Goal: Task Accomplishment & Management: Complete application form

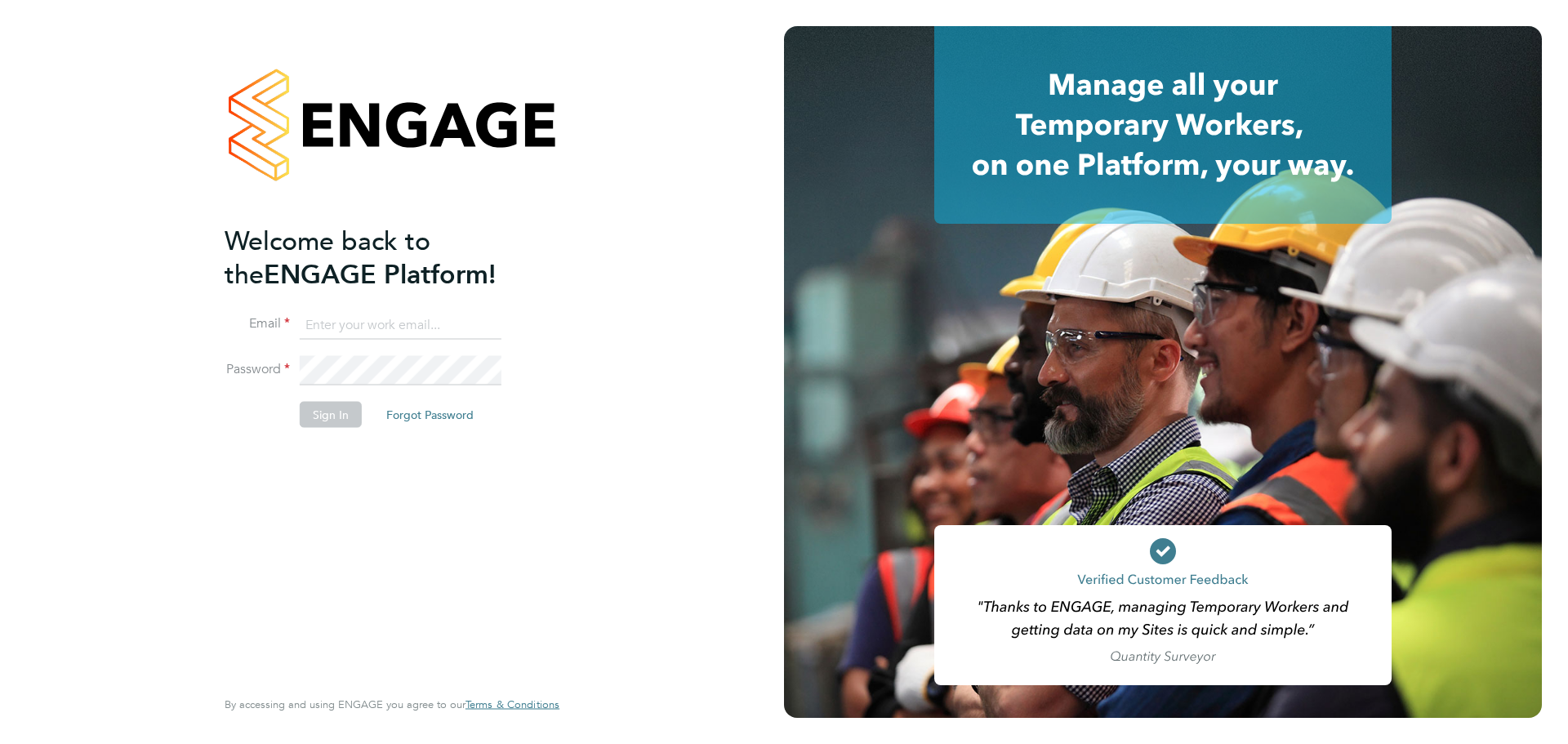
type input "[EMAIL_ADDRESS][DOMAIN_NAME]"
click at [661, 440] on div "Welcome back to the ENGAGE Platform! Email [EMAIL_ADDRESS][DOMAIN_NAME] Passwor…" at bounding box center [392, 372] width 784 height 744
click at [308, 421] on button "Sign In" at bounding box center [330, 414] width 62 height 27
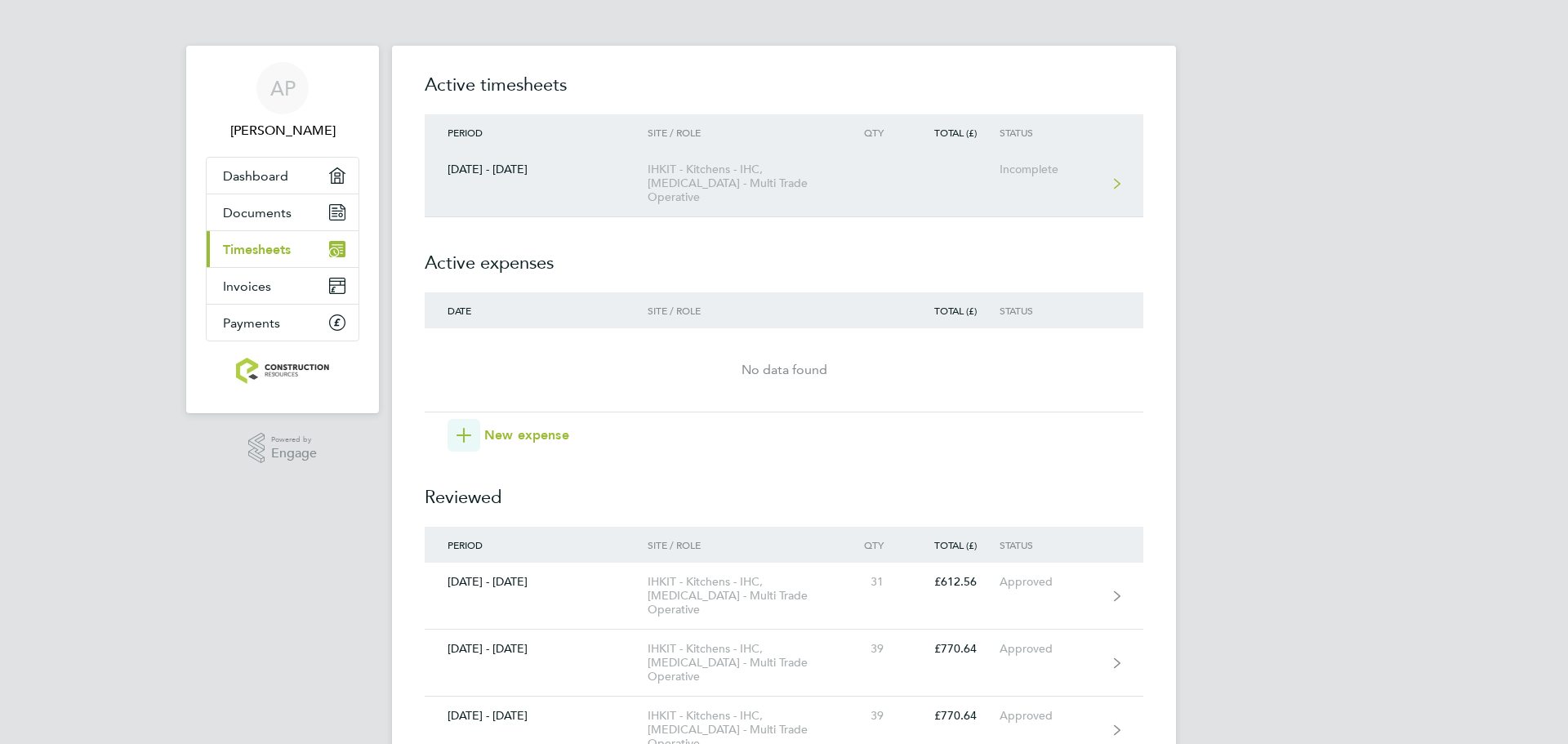
click at [1033, 175] on div "Incomplete" at bounding box center [1049, 170] width 100 height 14
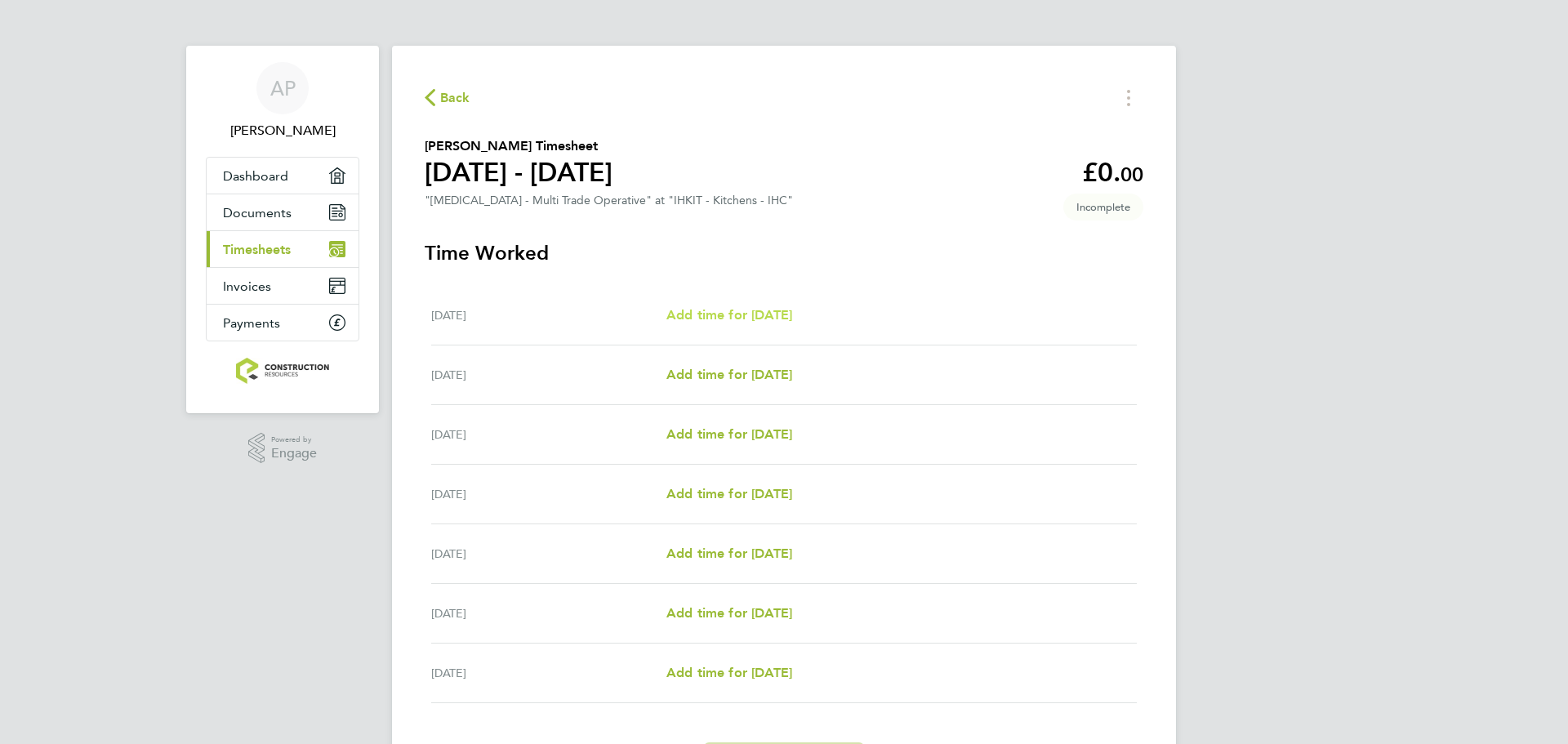
click at [741, 313] on span "Add time for [DATE]" at bounding box center [729, 315] width 126 height 16
select select "30"
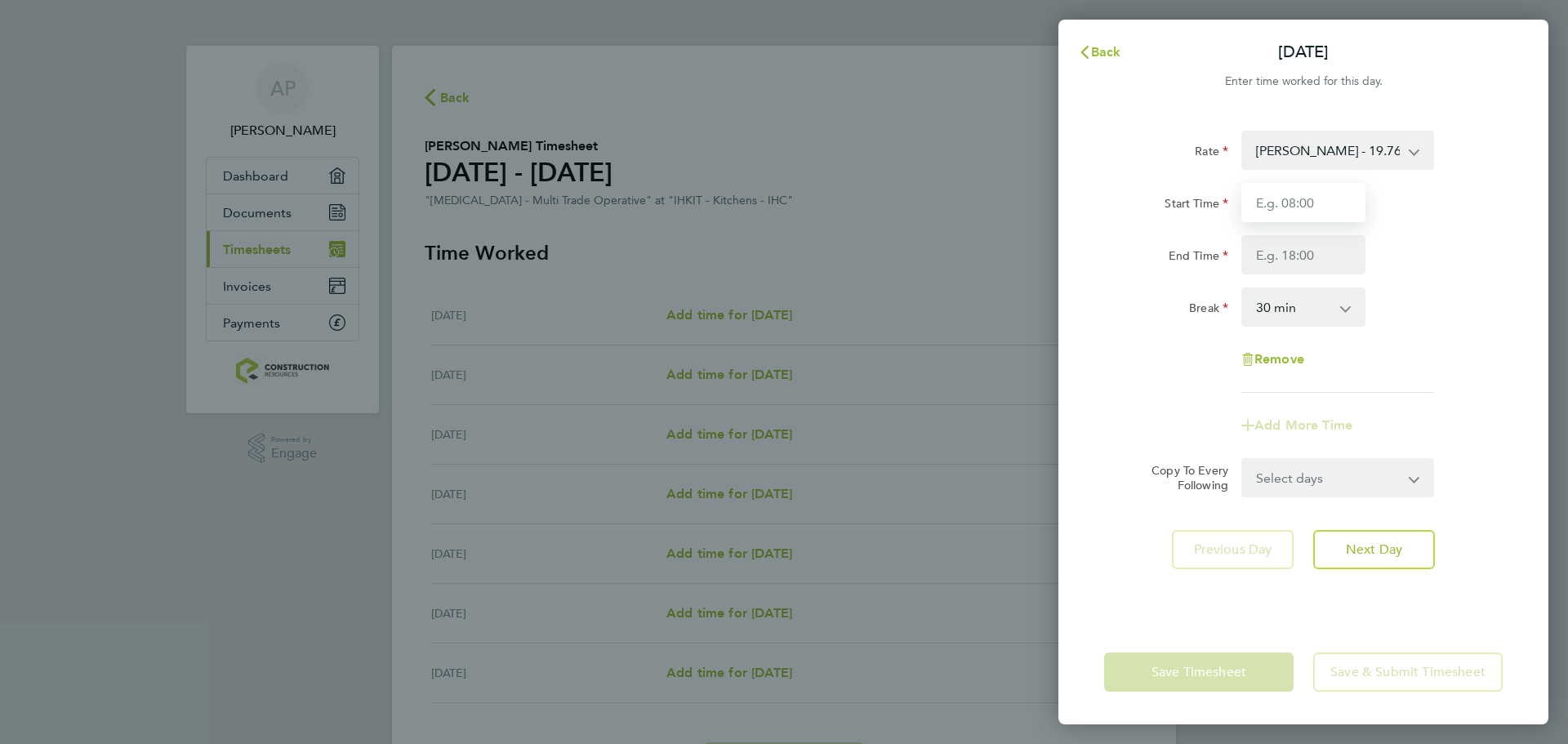
click at [1298, 206] on input "Start Time" at bounding box center [1303, 202] width 124 height 39
type input "08:00"
click at [1311, 257] on input "End Time" at bounding box center [1303, 255] width 124 height 39
type input "16:30"
click at [1426, 477] on form "Rate [PERSON_NAME] - 19.76 Start Time 08:00 End Time 16:30 Break 0 min 15 min 3…" at bounding box center [1303, 314] width 398 height 367
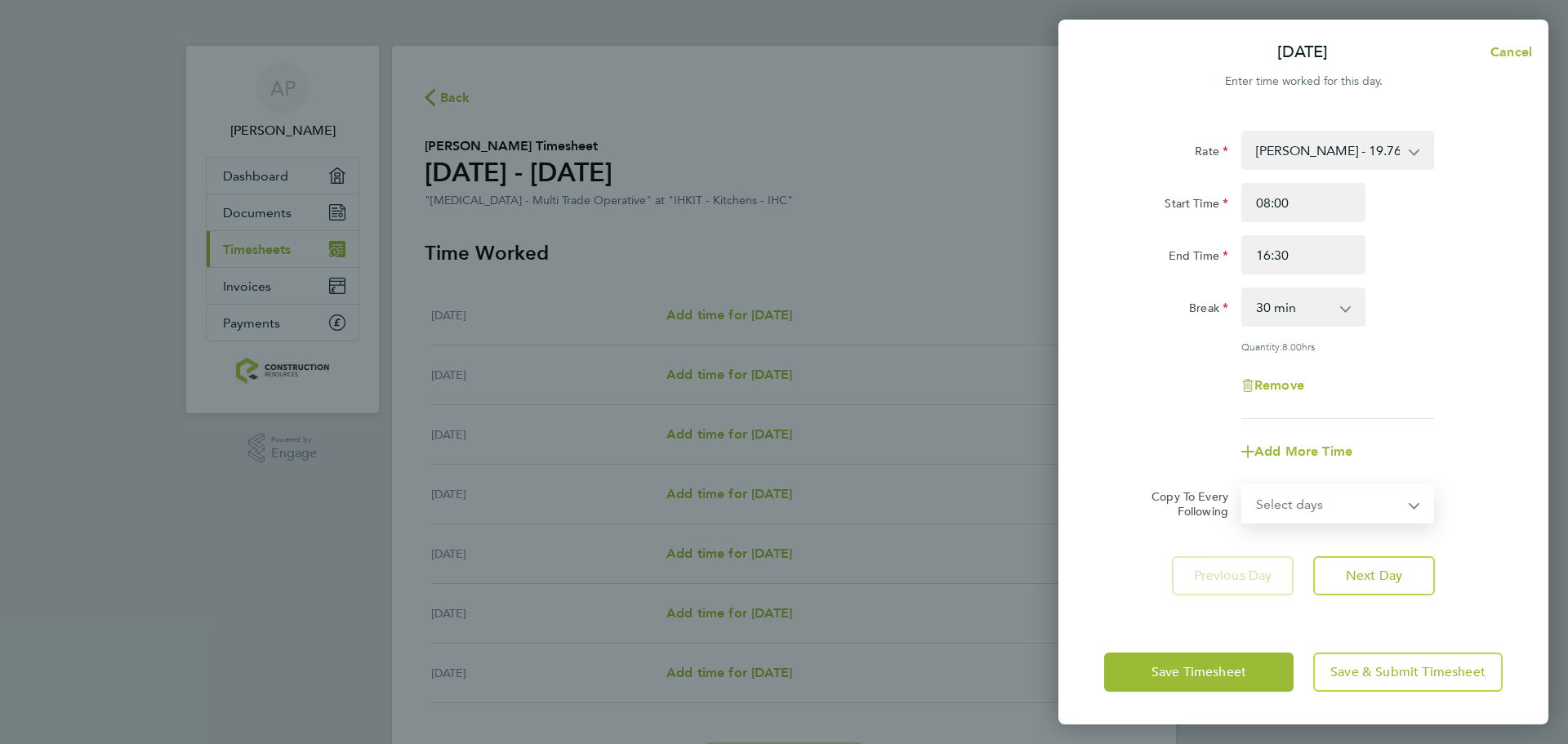
click at [1381, 500] on select "Select days Day Weekday (Mon-Fri) Weekend (Sat-Sun) [DATE] [DATE] [DATE] [DATE]…" at bounding box center [1328, 504] width 172 height 36
select select "WEEKDAY"
click at [1242, 486] on select "Select days Day Weekday (Mon-Fri) Weekend (Sat-Sun) [DATE] [DATE] [DATE] [DATE]…" at bounding box center [1328, 504] width 172 height 36
select select "[DATE]"
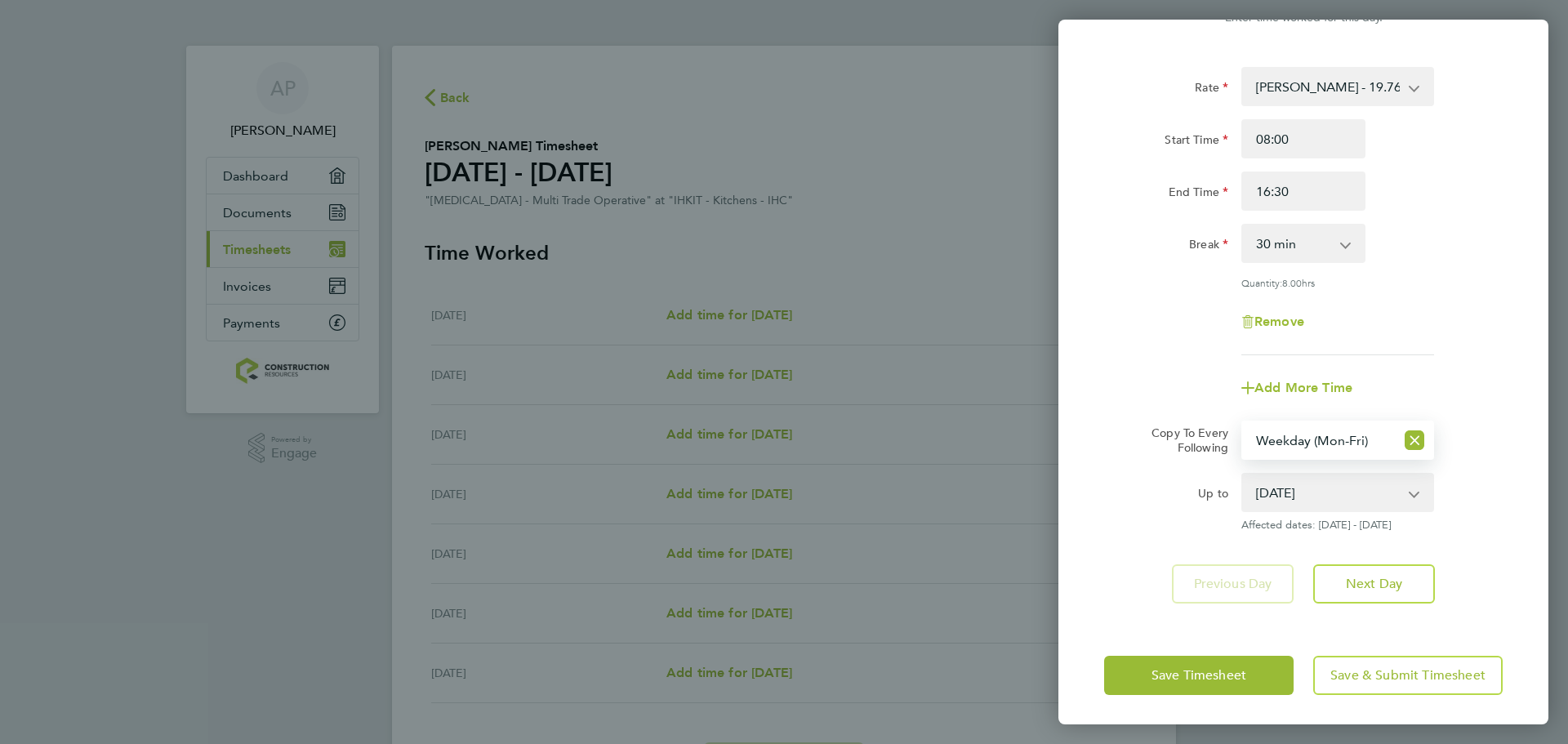
scroll to position [66, 0]
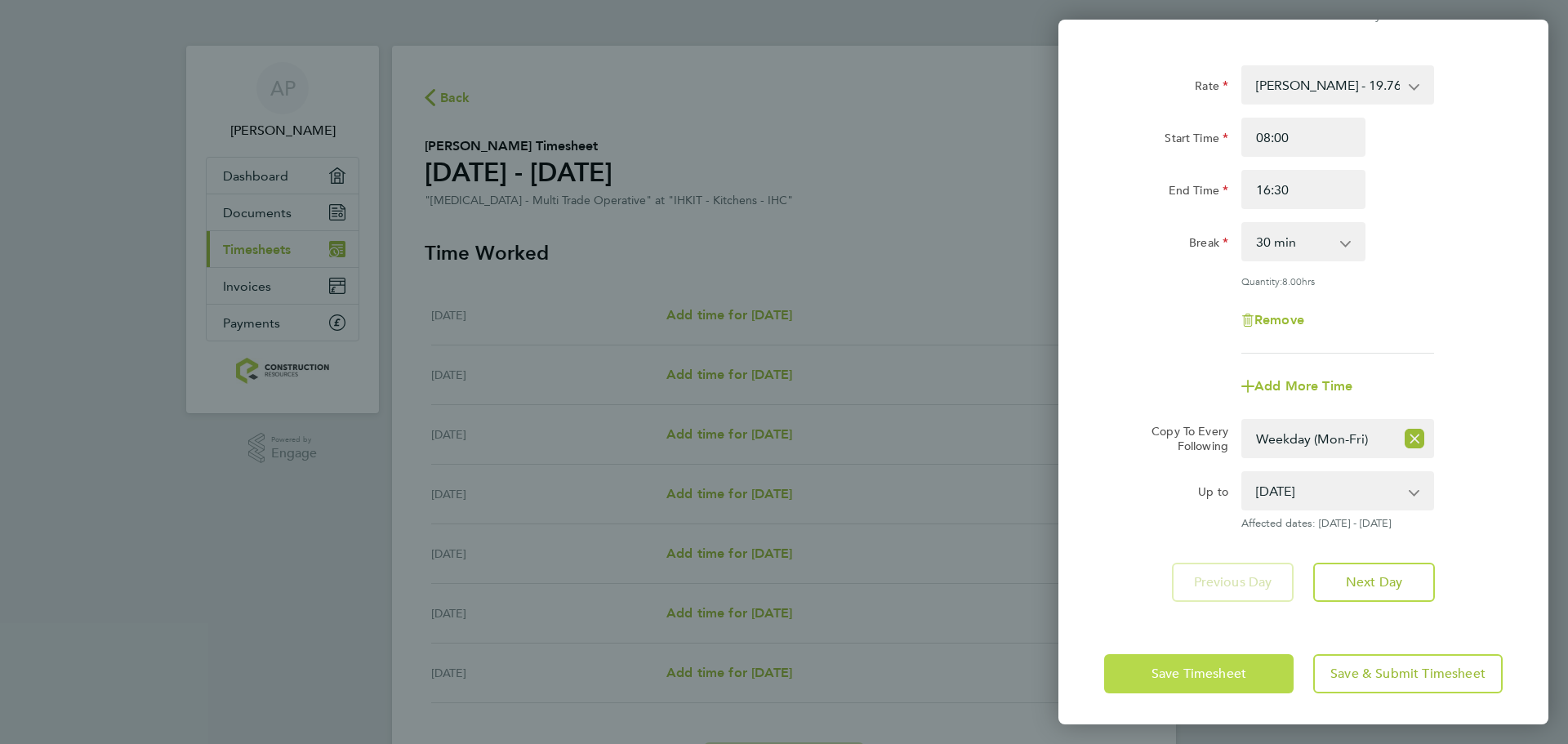
click at [1246, 668] on span "Save Timesheet" at bounding box center [1198, 673] width 95 height 17
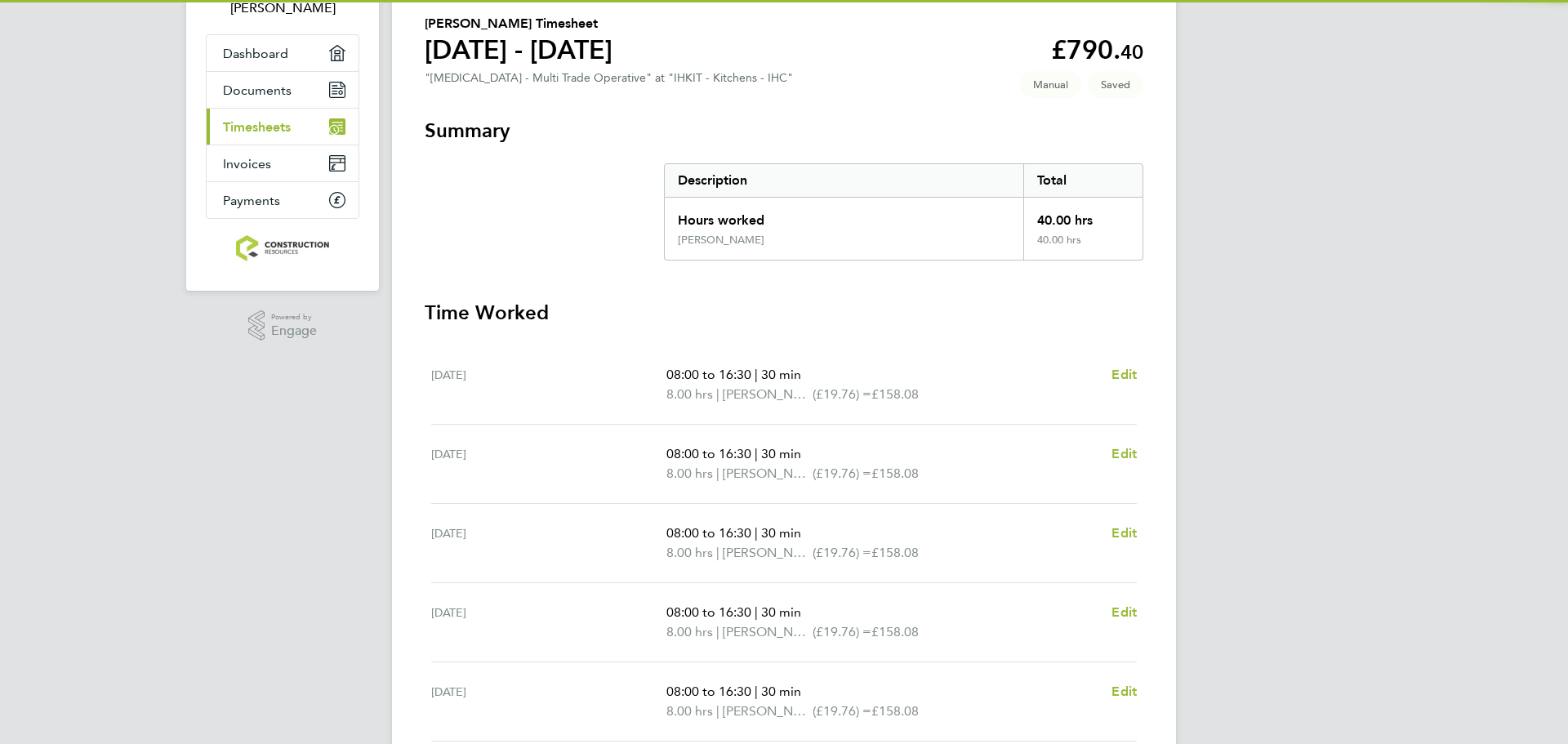
scroll to position [383, 0]
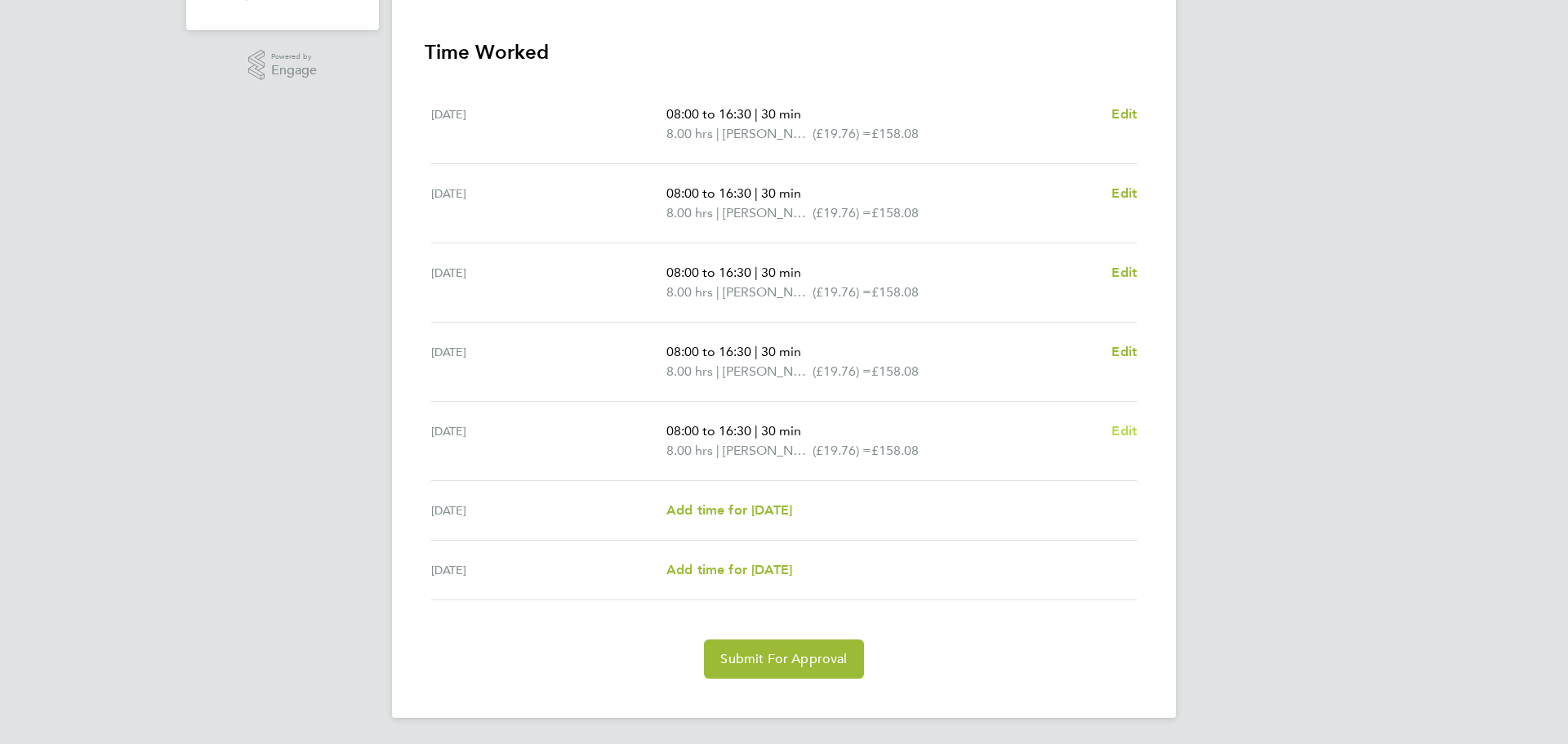
click at [1128, 433] on span "Edit" at bounding box center [1124, 431] width 26 height 16
select select "30"
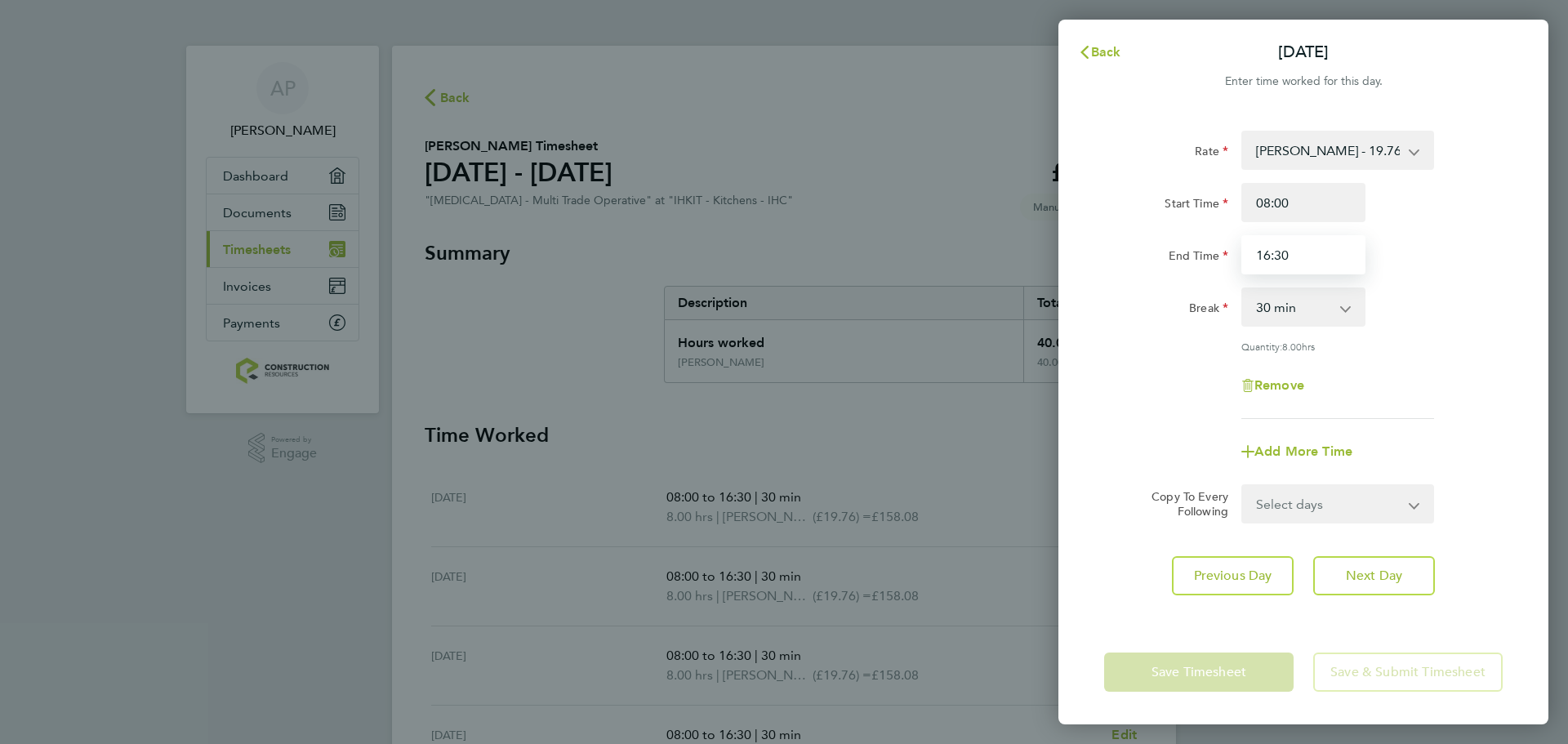
drag, startPoint x: 1333, startPoint y: 265, endPoint x: 1093, endPoint y: 262, distance: 240.0
click at [1093, 262] on div "Rate Joiner - 19.76 Start Time 08:00 End Time 16:30 Break 0 min 15 min 30 min 4…" at bounding box center [1302, 365] width 490 height 508
click at [1313, 255] on input "End Time" at bounding box center [1303, 255] width 124 height 39
type input "15:30"
click at [1486, 538] on div "Rate Joiner - 19.76 Start Time 08:00 End Time 15:30 Break 0 min 15 min 30 min 4…" at bounding box center [1302, 365] width 490 height 508
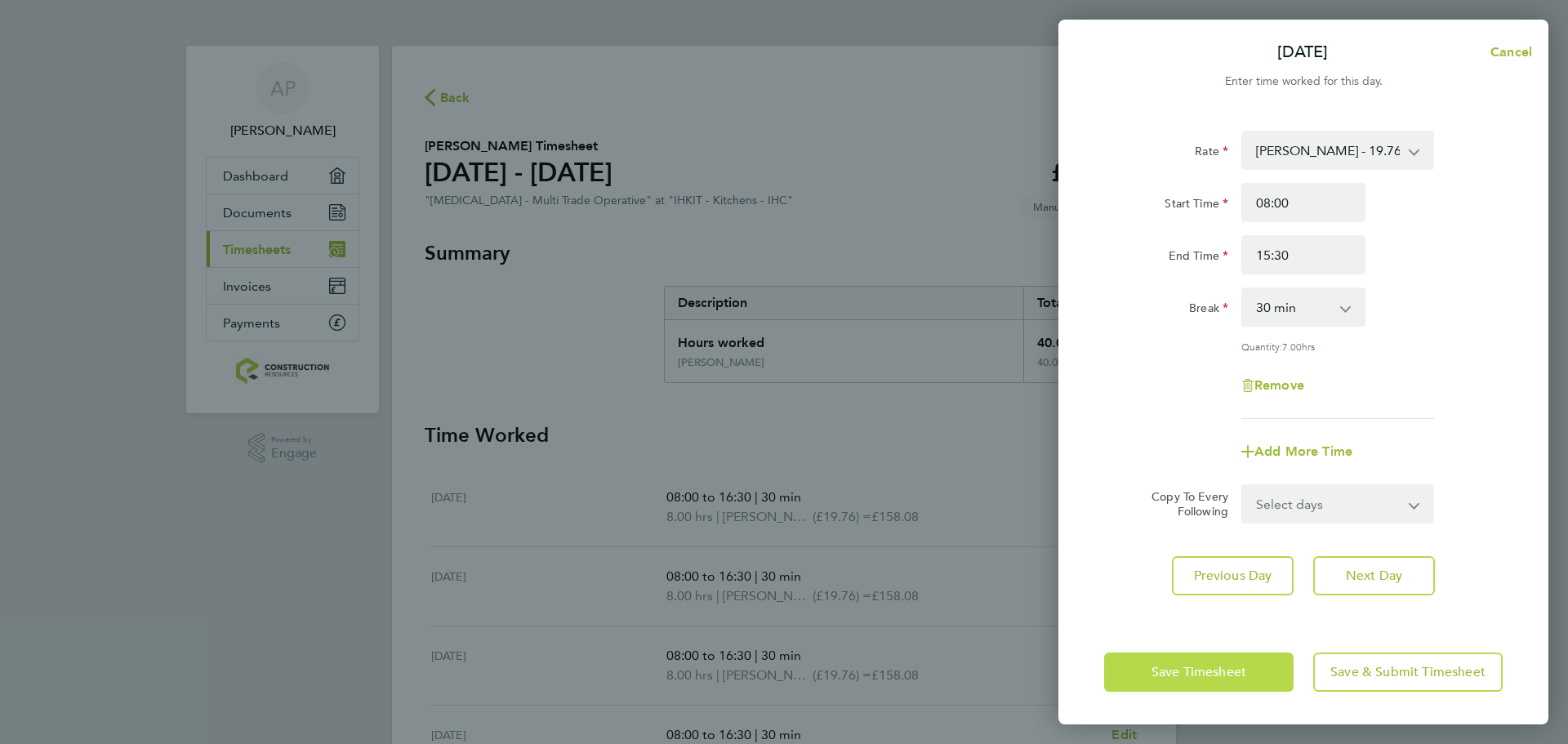
click at [1229, 659] on button "Save Timesheet" at bounding box center [1198, 672] width 189 height 39
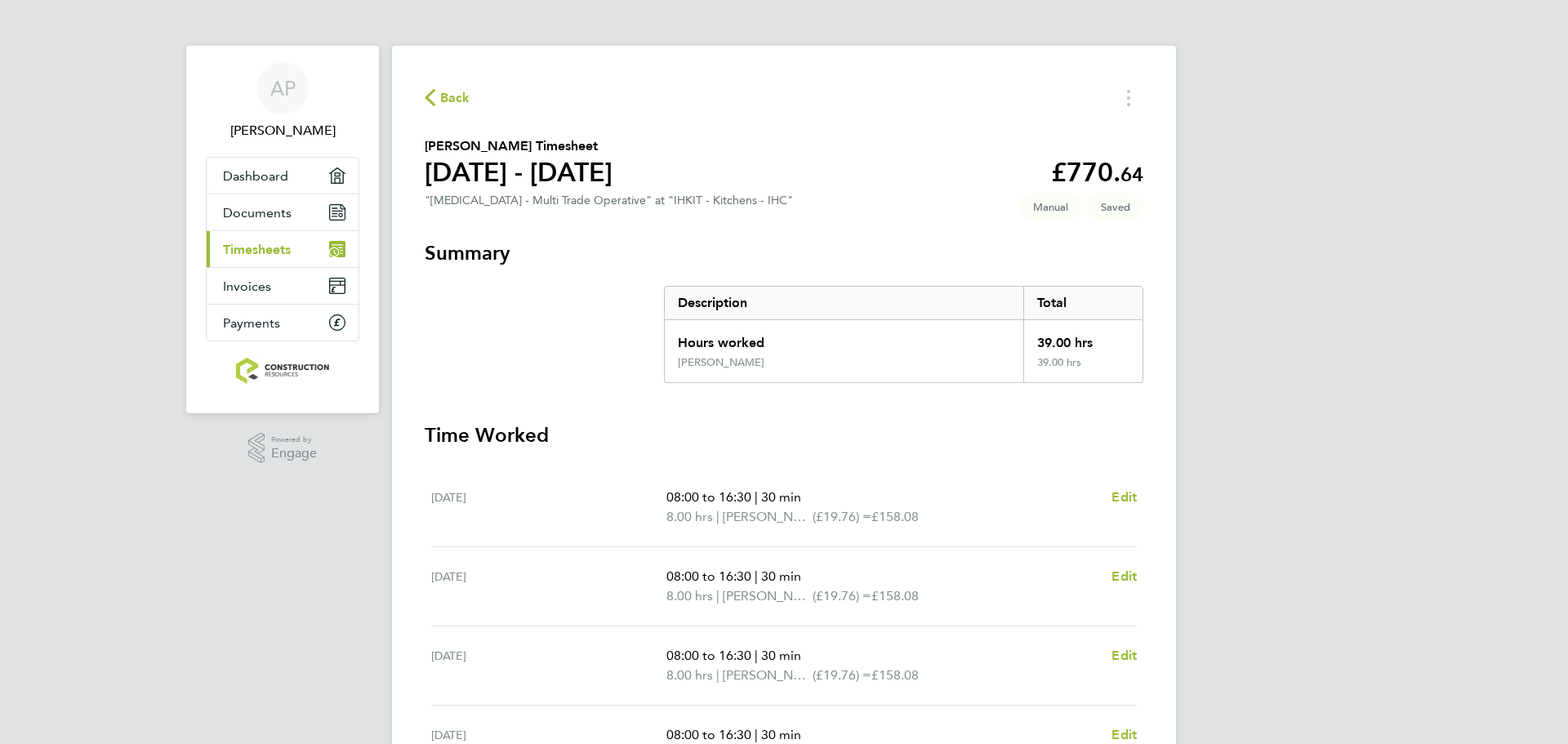
scroll to position [383, 0]
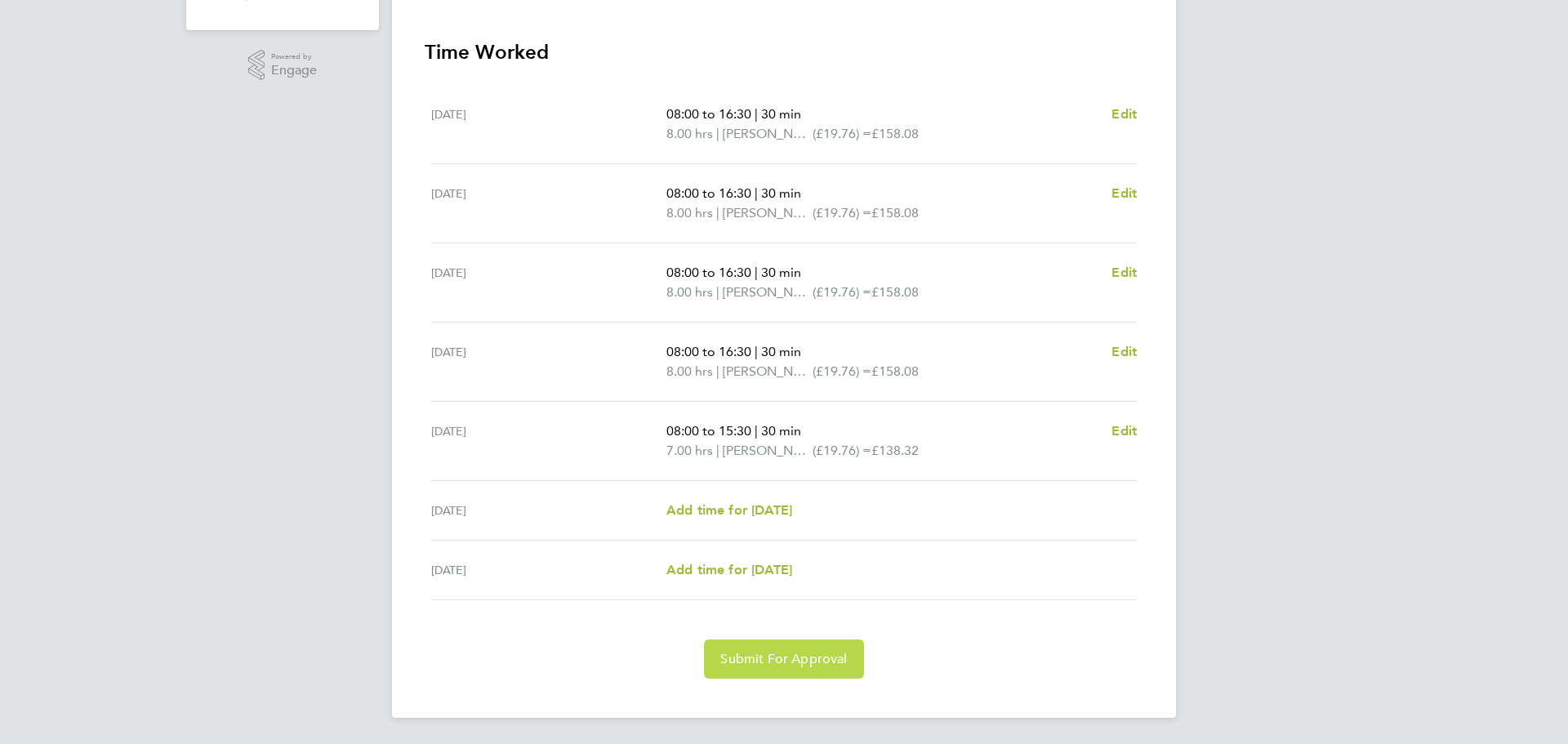
click at [770, 657] on span "Submit For Approval" at bounding box center [783, 659] width 127 height 17
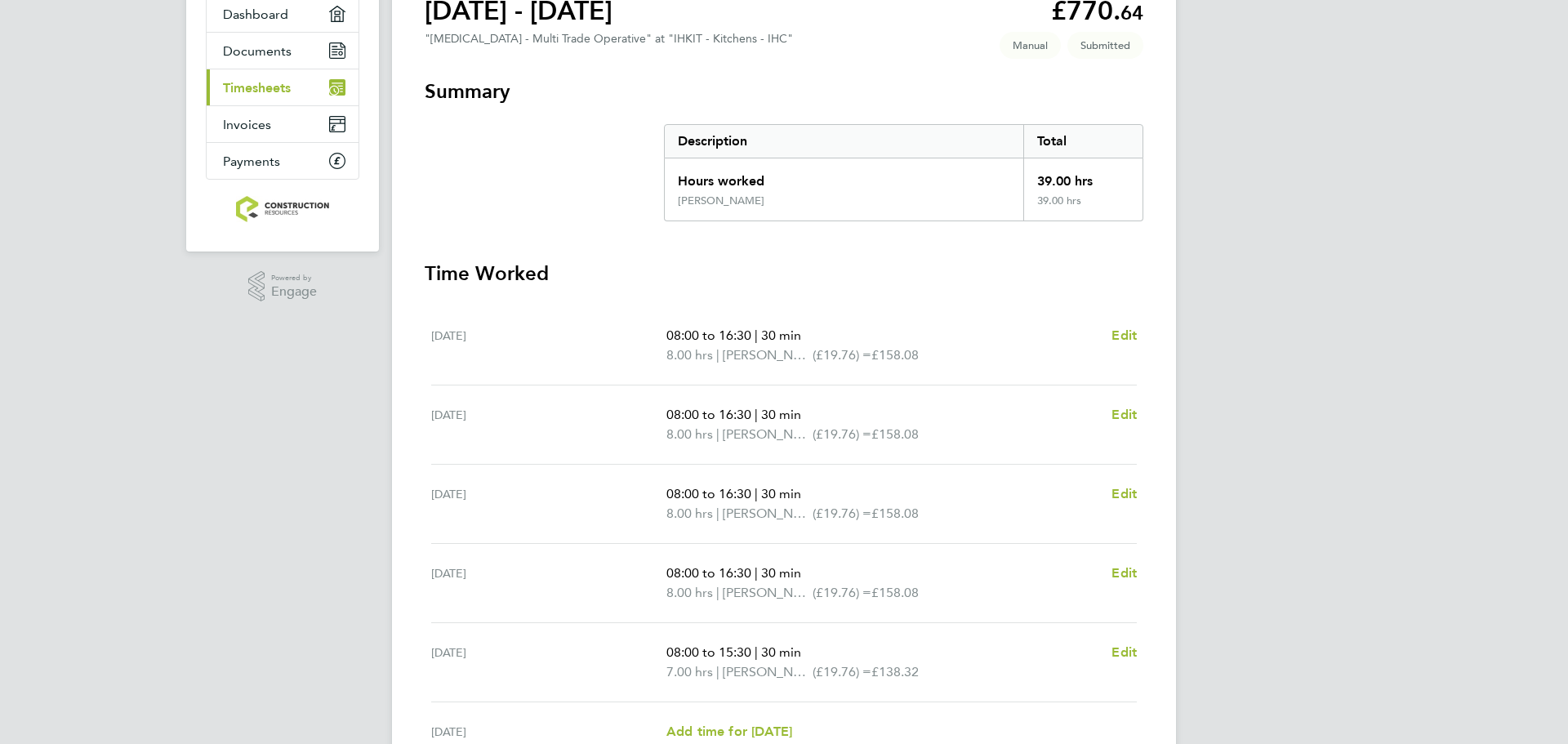
scroll to position [141, 0]
